Goal: Communication & Community: Answer question/provide support

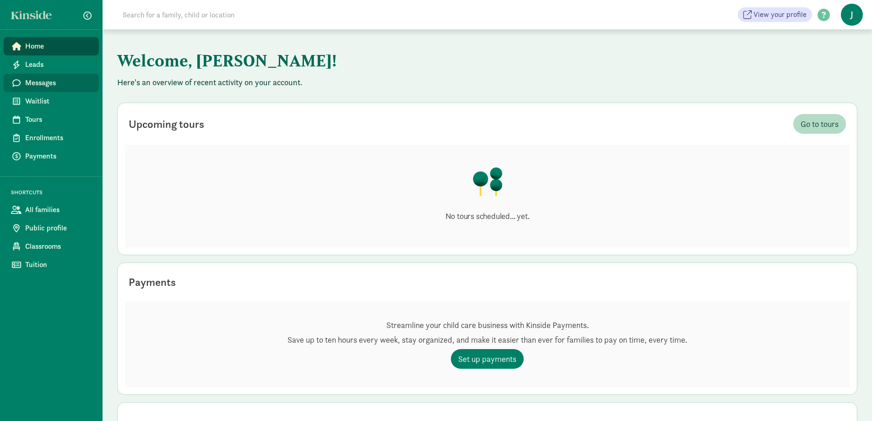
click at [22, 92] on link "Messages" at bounding box center [51, 83] width 95 height 18
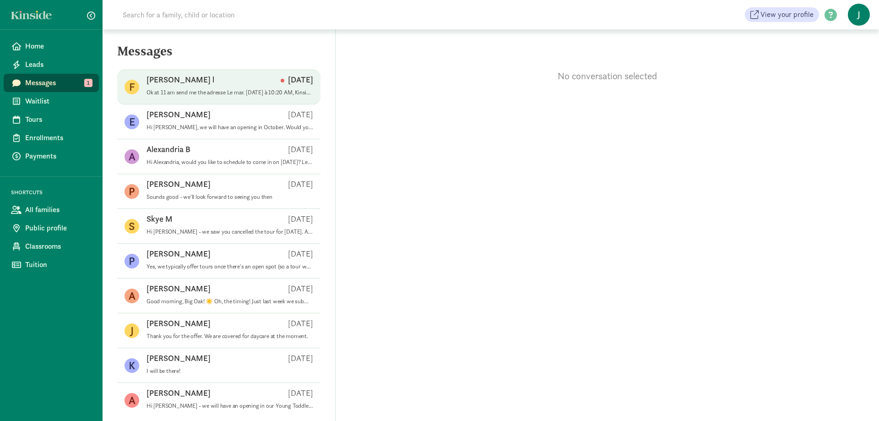
click at [198, 93] on p "Ok at 11 am send me the adresse Le mar. 9 sept. 2025 à 10:20 AM, Kinside <notif…" at bounding box center [229, 92] width 167 height 7
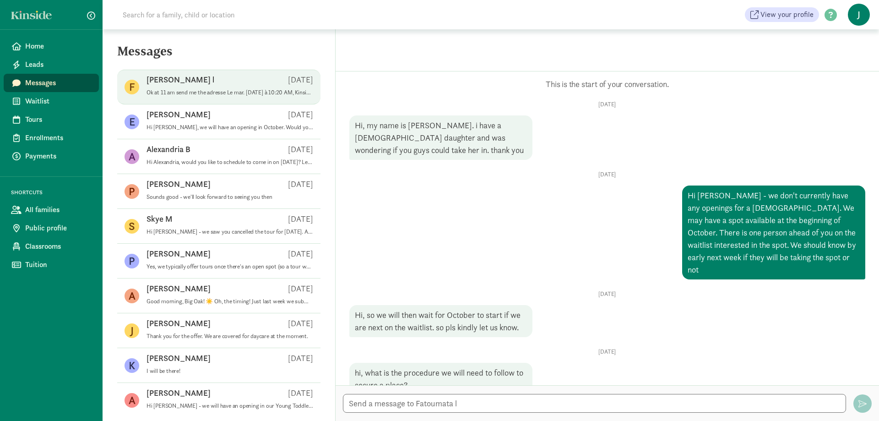
scroll to position [376, 0]
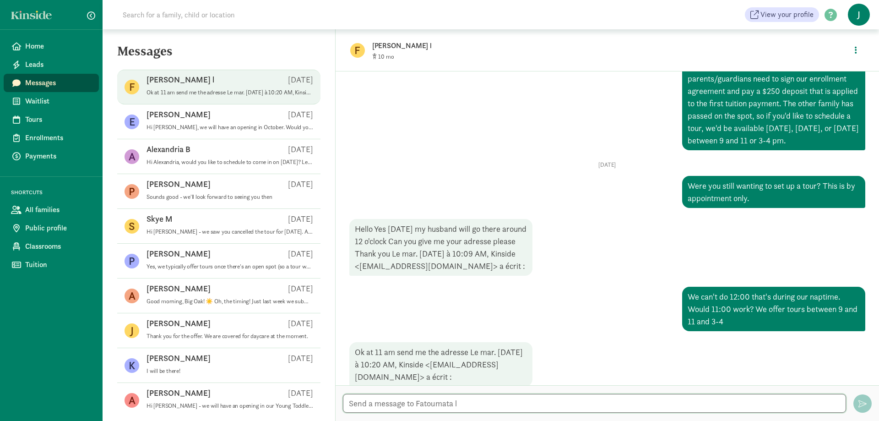
click at [485, 403] on textarea at bounding box center [594, 403] width 503 height 19
type textarea "2030 Winnebago St Madison 53704 See you tomorrow"
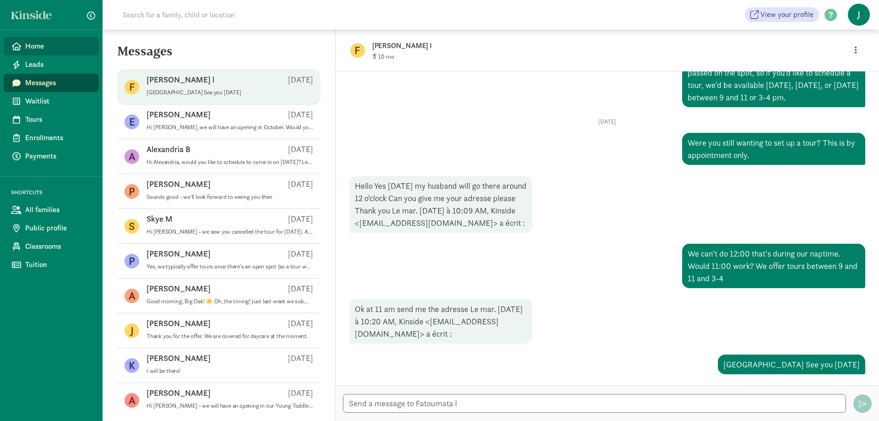
click at [22, 54] on link "Home" at bounding box center [51, 46] width 95 height 18
